Goal: Complete application form

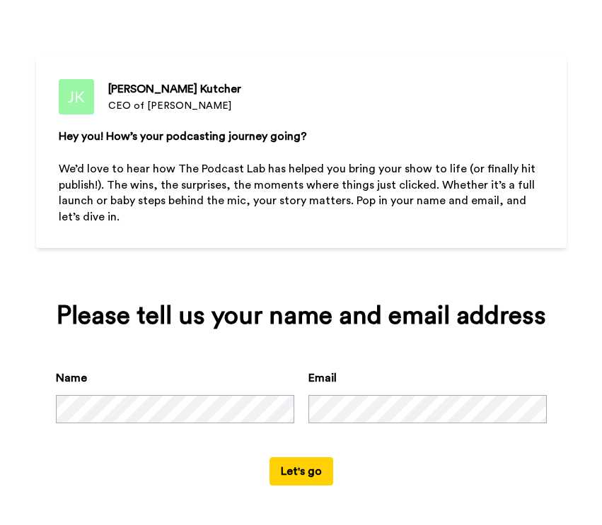
scroll to position [59, 0]
click at [300, 477] on button "Let's go" at bounding box center [301, 471] width 64 height 28
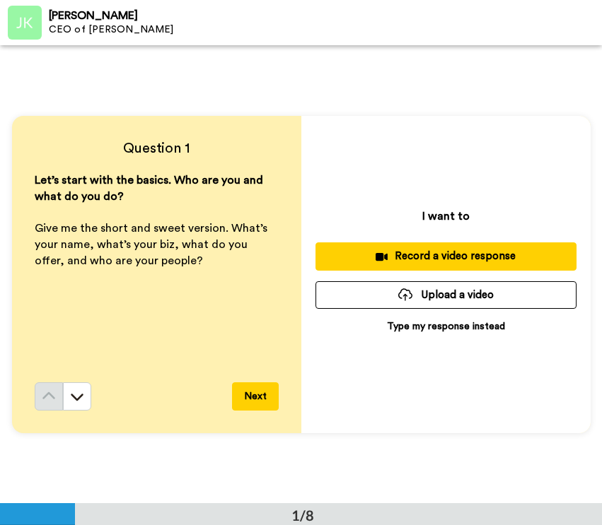
click at [440, 327] on p "Type my response instead" at bounding box center [446, 327] width 118 height 14
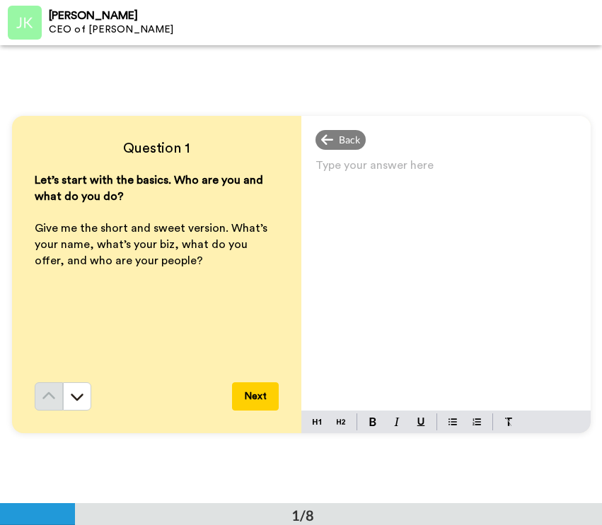
click at [371, 175] on p "Type your answer here ﻿" at bounding box center [445, 171] width 261 height 20
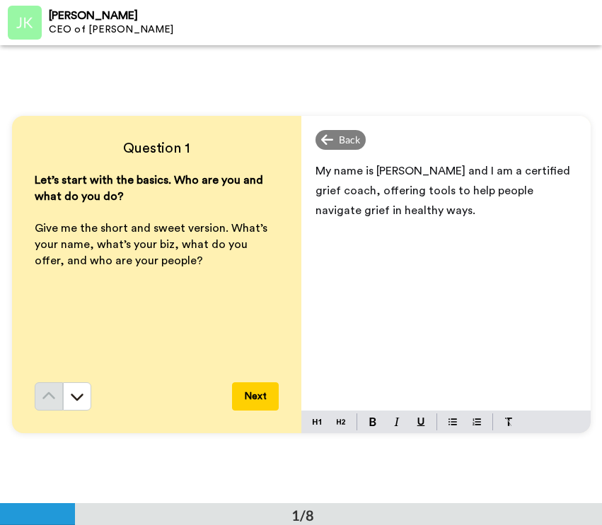
click at [455, 189] on span "My name is [PERSON_NAME] and I am a certified grief coach, offering tools to he…" at bounding box center [443, 190] width 257 height 51
click at [259, 395] on button "Next" at bounding box center [255, 396] width 47 height 28
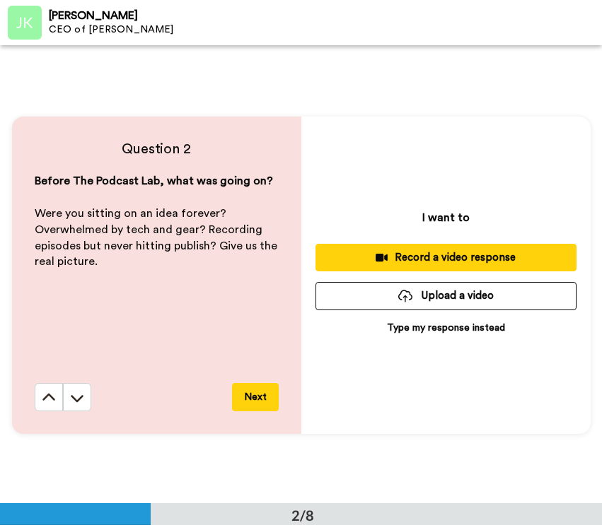
scroll to position [459, 0]
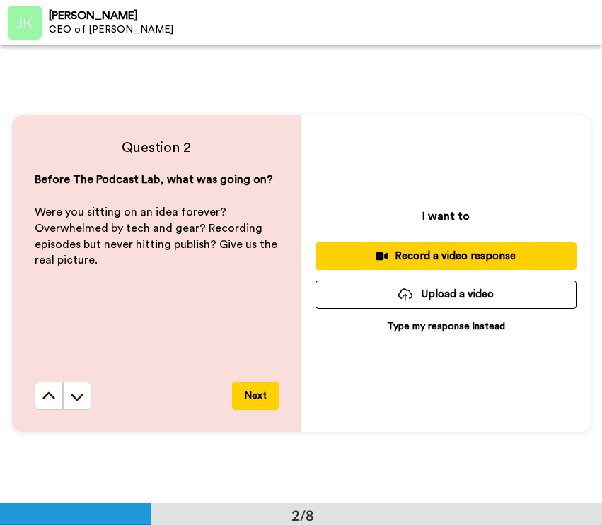
click at [413, 330] on p "Type my response instead" at bounding box center [446, 327] width 118 height 14
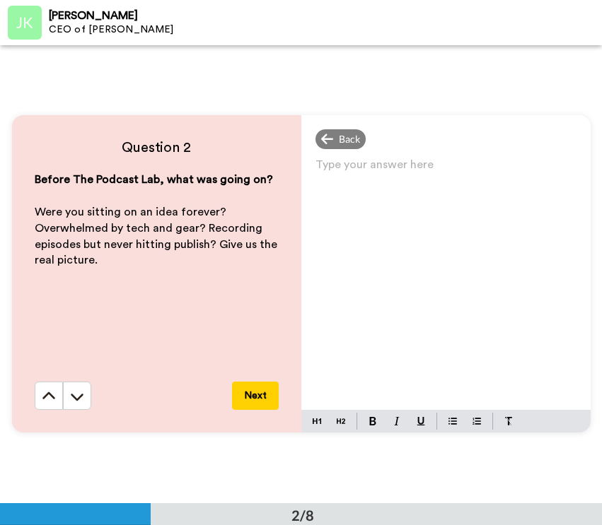
scroll to position [889, 0]
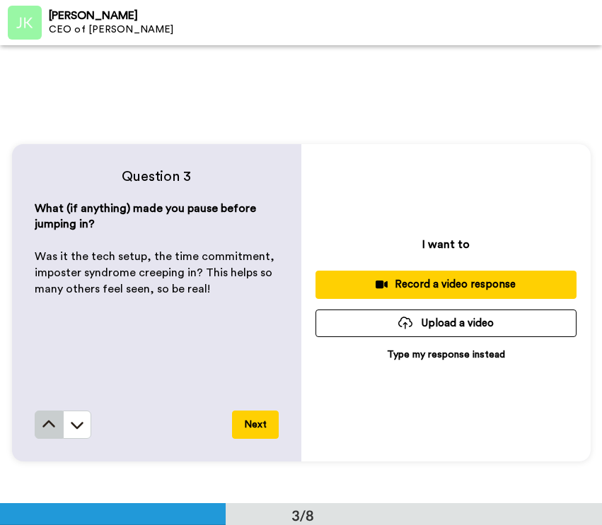
click at [43, 430] on icon at bounding box center [49, 425] width 14 height 14
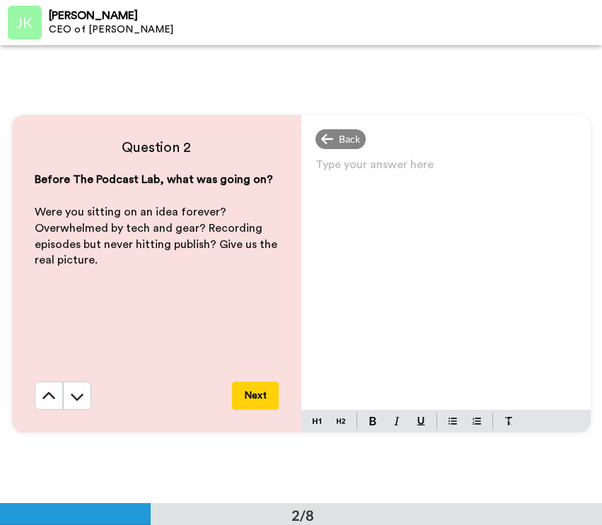
scroll to position [459, 0]
click at [357, 169] on p "Type your answer here ﻿" at bounding box center [445, 170] width 261 height 20
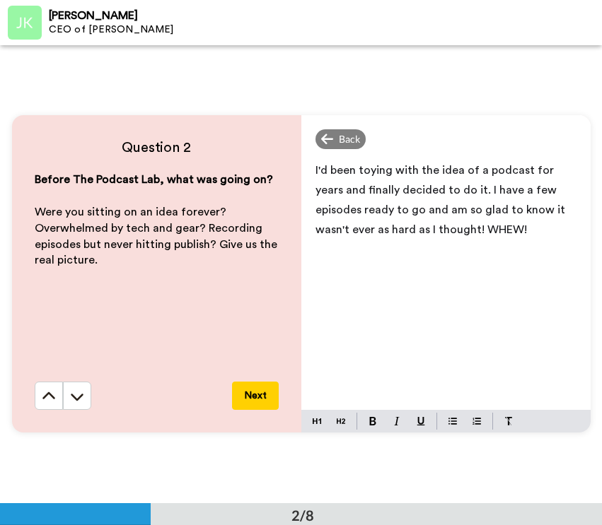
click at [260, 392] on button "Next" at bounding box center [255, 396] width 47 height 28
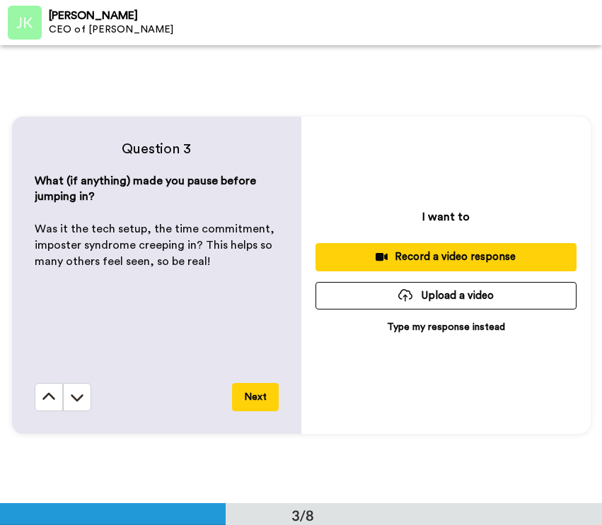
scroll to position [917, 0]
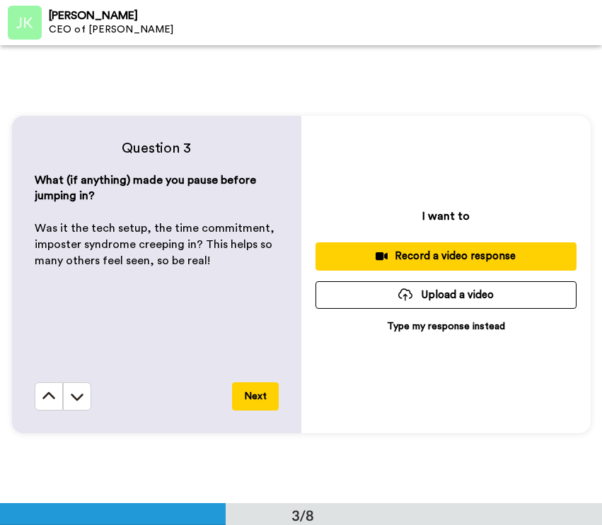
click at [448, 328] on p "Type my response instead" at bounding box center [446, 327] width 118 height 14
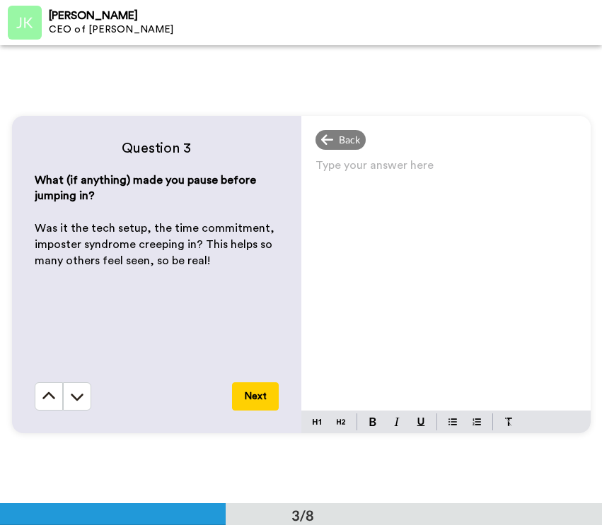
click at [396, 170] on p "Type your answer here ﻿" at bounding box center [445, 171] width 261 height 20
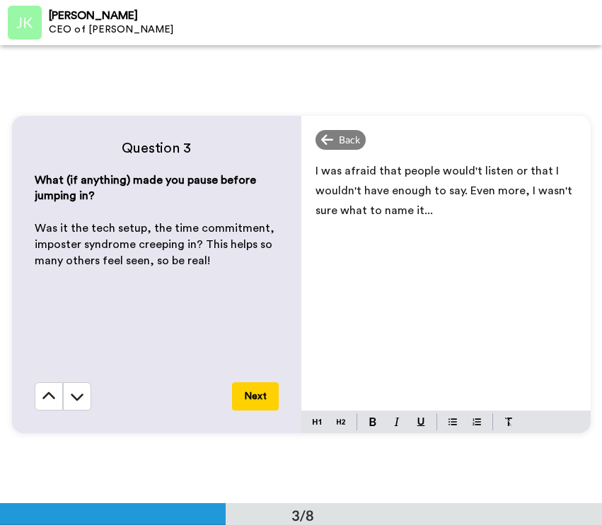
click at [458, 193] on span "I was afraid that people would't listen or that I wouldn't have enough to say. …" at bounding box center [444, 190] width 259 height 51
click at [262, 391] on button "Next" at bounding box center [255, 396] width 47 height 28
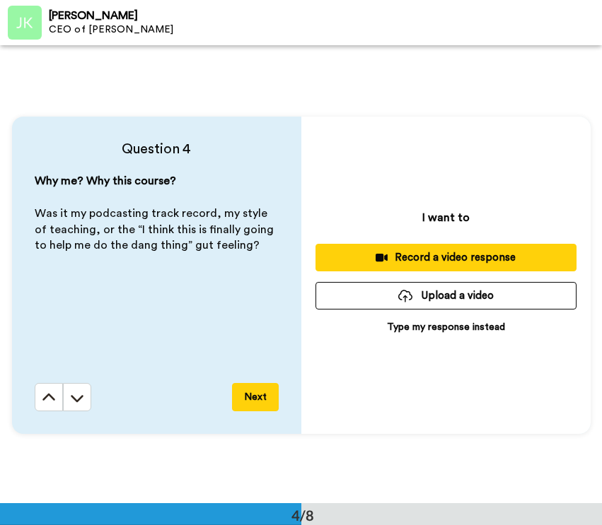
scroll to position [1376, 0]
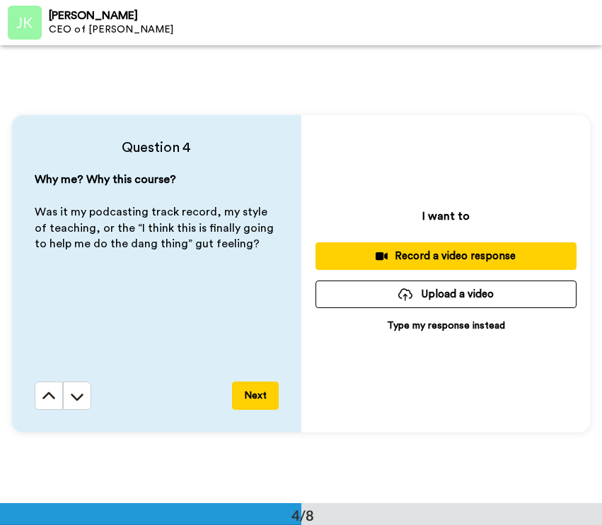
click at [467, 329] on p "Type my response instead" at bounding box center [446, 326] width 118 height 14
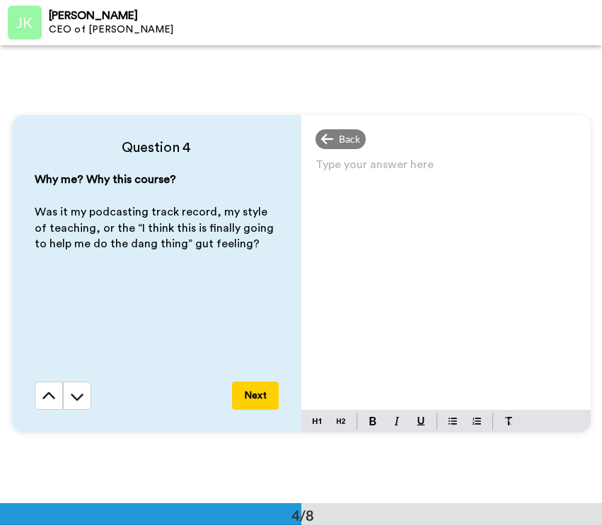
click at [448, 165] on p "Type your answer here ﻿" at bounding box center [445, 170] width 261 height 20
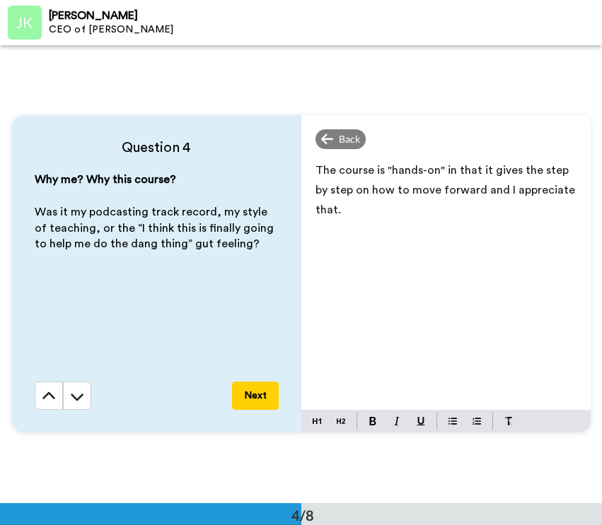
click at [246, 397] on button "Next" at bounding box center [255, 396] width 47 height 28
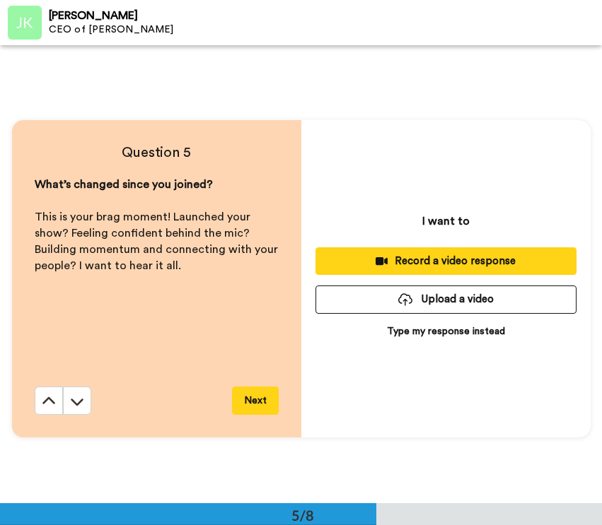
scroll to position [1834, 0]
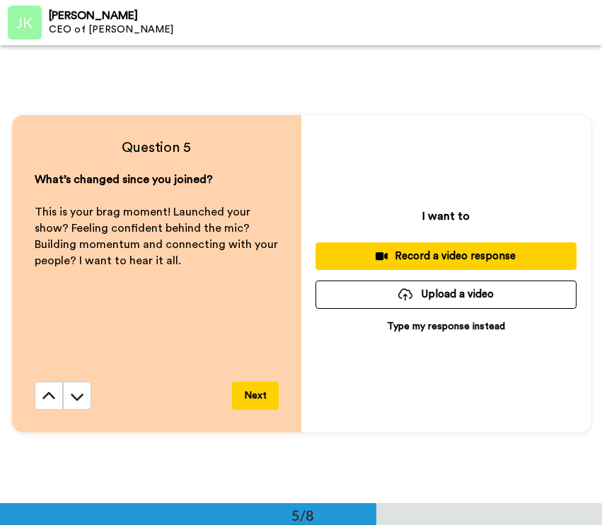
click at [458, 325] on p "Type my response instead" at bounding box center [446, 327] width 118 height 14
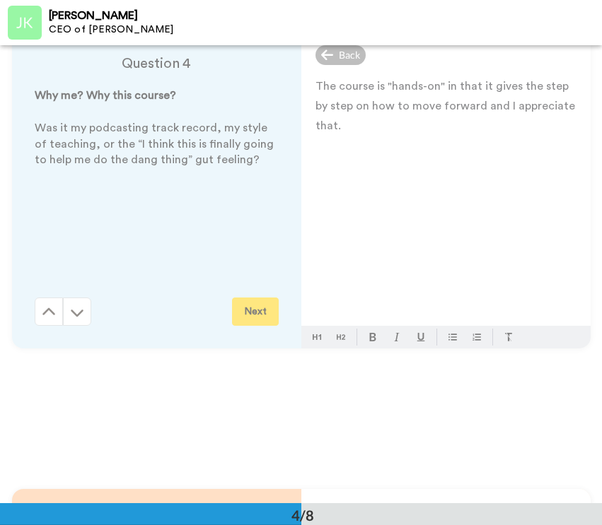
scroll to position [1404, 0]
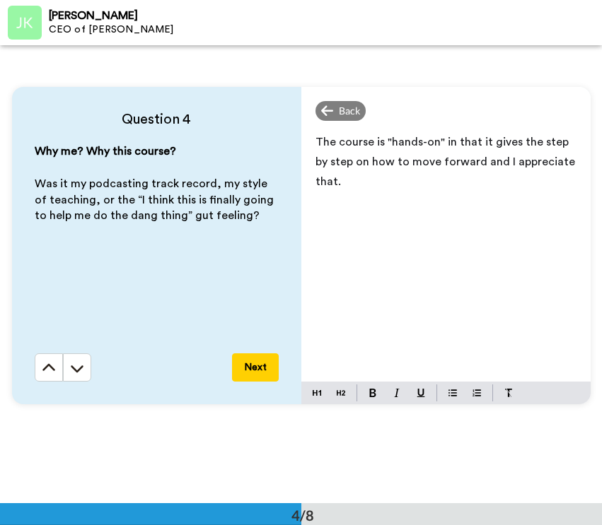
click at [239, 361] on button "Next" at bounding box center [255, 368] width 47 height 28
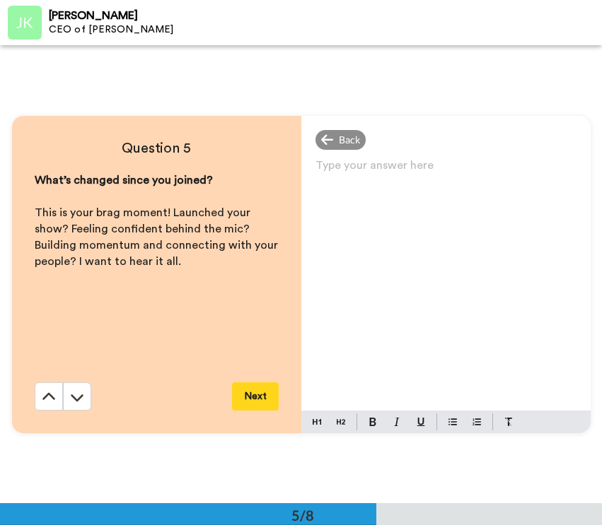
scroll to position [1834, 0]
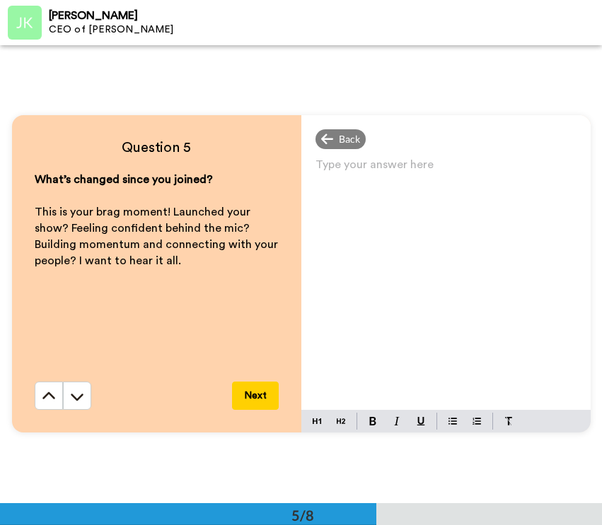
click at [489, 174] on p "Type your answer here ﻿" at bounding box center [445, 170] width 261 height 20
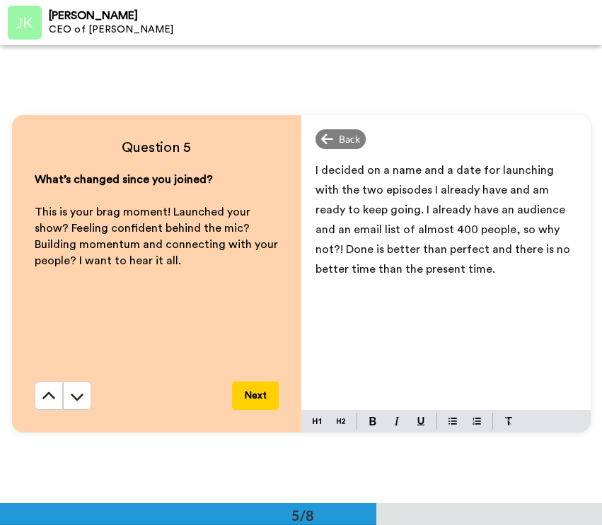
click at [254, 392] on button "Next" at bounding box center [255, 396] width 47 height 28
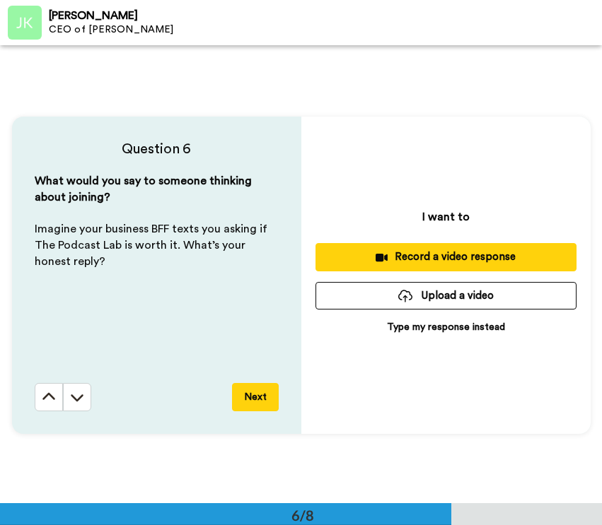
scroll to position [2293, 0]
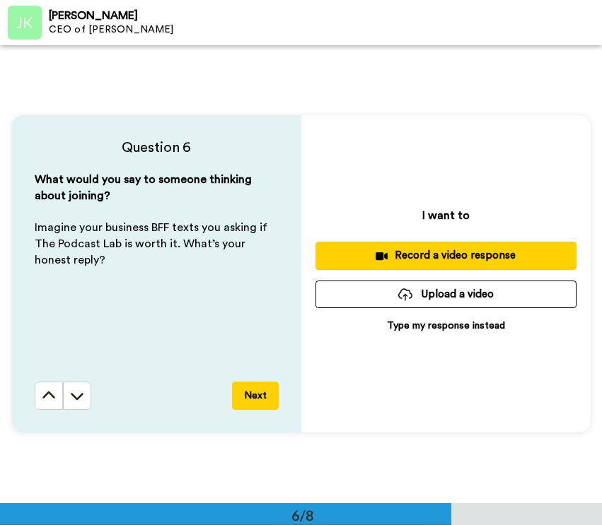
click at [483, 324] on p "Type my response instead" at bounding box center [446, 326] width 118 height 14
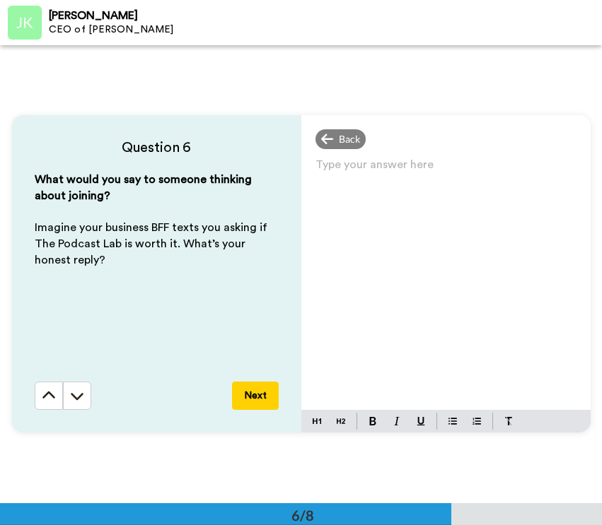
click at [435, 168] on p "Type your answer here ﻿" at bounding box center [445, 170] width 261 height 20
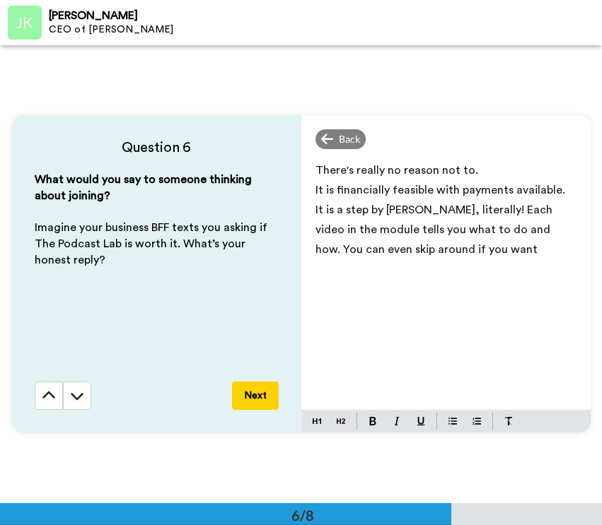
click at [468, 172] on p "There's really no reason not to." at bounding box center [445, 170] width 261 height 20
click at [443, 249] on p "It is a step by [PERSON_NAME], literally! Each video in the module tells you wh…" at bounding box center [445, 229] width 261 height 59
click at [473, 168] on p "There's really no reason not to." at bounding box center [445, 170] width 261 height 20
click at [502, 193] on span "It is financially feasible with payments available." at bounding box center [440, 190] width 250 height 11
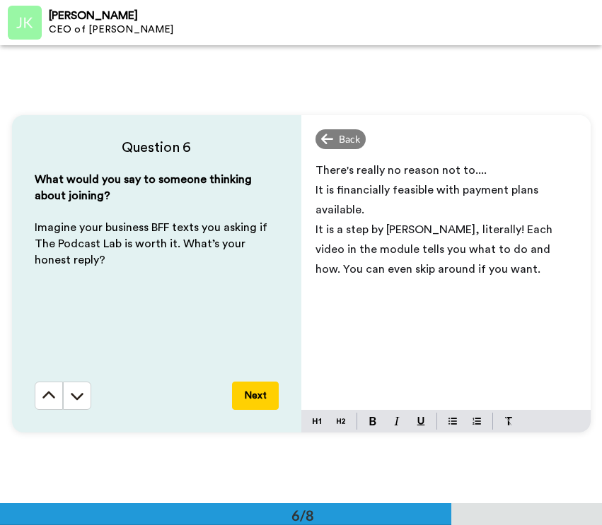
click at [315, 230] on span "It is a step by [PERSON_NAME], literally! Each video in the module tells you wh…" at bounding box center [435, 249] width 240 height 51
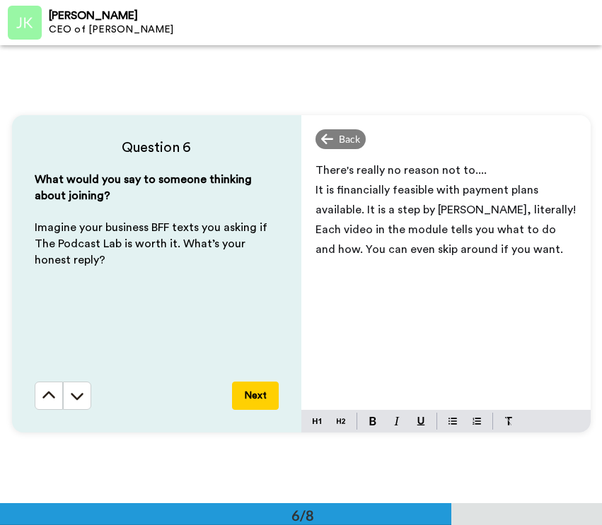
click at [534, 209] on span "It is financially feasible with payment plans available. It is a step by [PERSO…" at bounding box center [446, 220] width 263 height 71
click at [260, 391] on button "Next" at bounding box center [255, 396] width 47 height 28
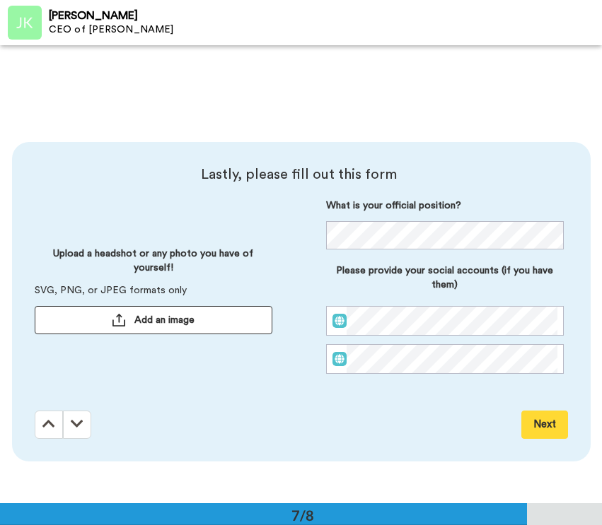
scroll to position [2751, 0]
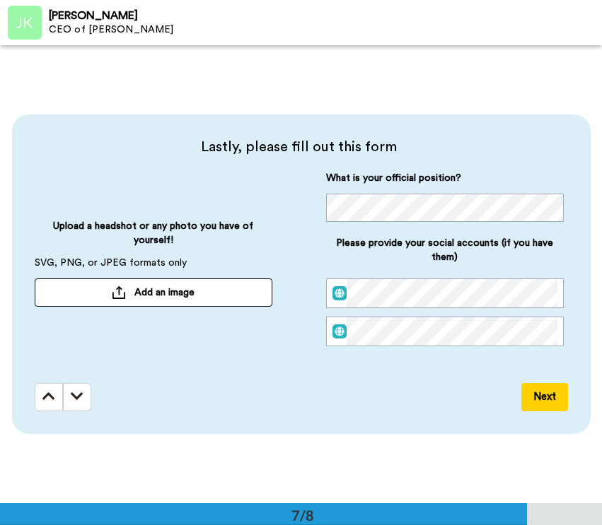
click at [204, 289] on button "Add an image" at bounding box center [154, 293] width 238 height 28
click at [539, 389] on button "Next" at bounding box center [544, 397] width 47 height 28
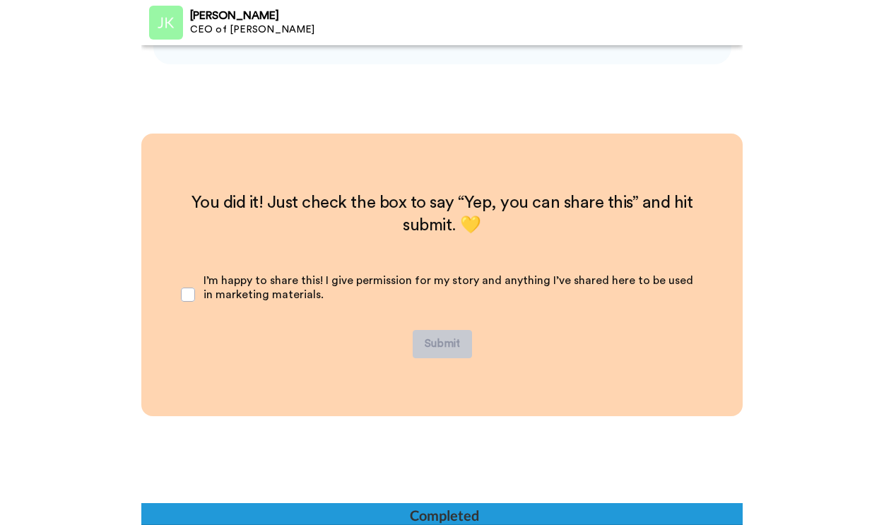
scroll to position [3121, 0]
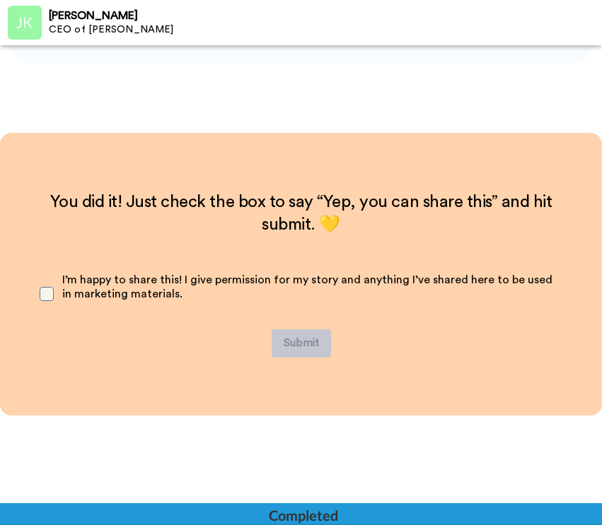
click at [45, 294] on span at bounding box center [47, 294] width 14 height 14
click at [298, 341] on button "Submit" at bounding box center [300, 343] width 59 height 28
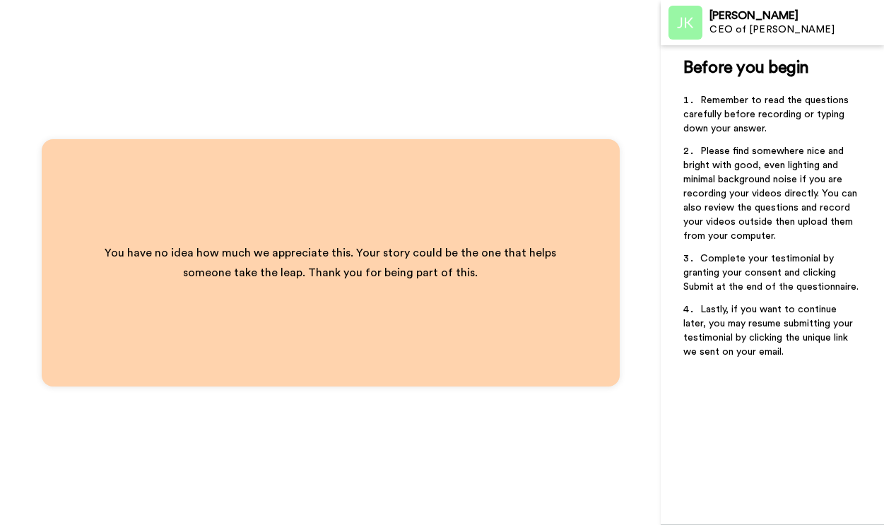
click at [601, 31] on img at bounding box center [686, 23] width 34 height 34
click at [601, 18] on div "[PERSON_NAME]" at bounding box center [797, 15] width 174 height 13
click at [601, 22] on img at bounding box center [686, 23] width 34 height 34
